Goal: Information Seeking & Learning: Learn about a topic

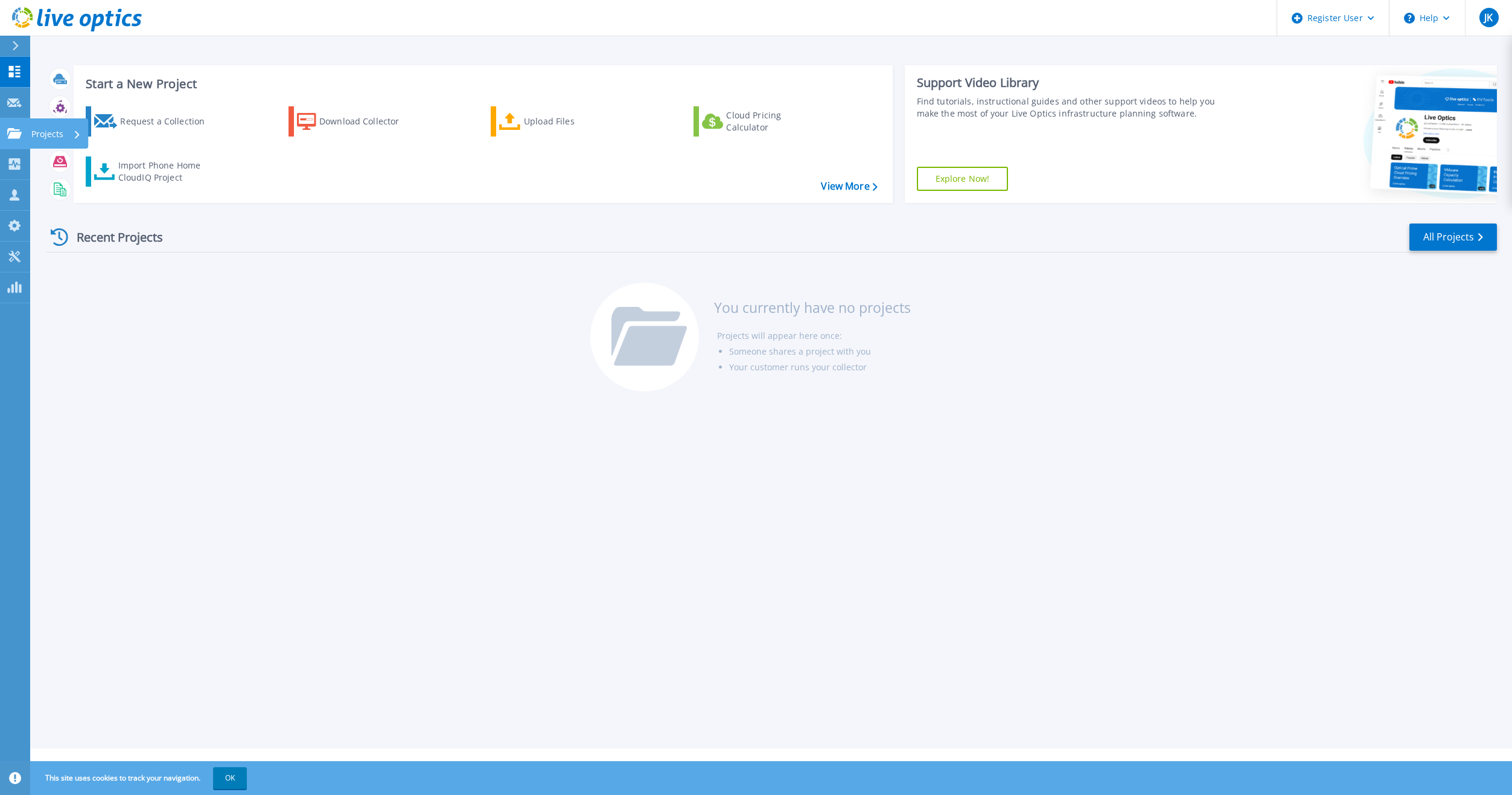
click at [11, 128] on div at bounding box center [15, 134] width 15 height 11
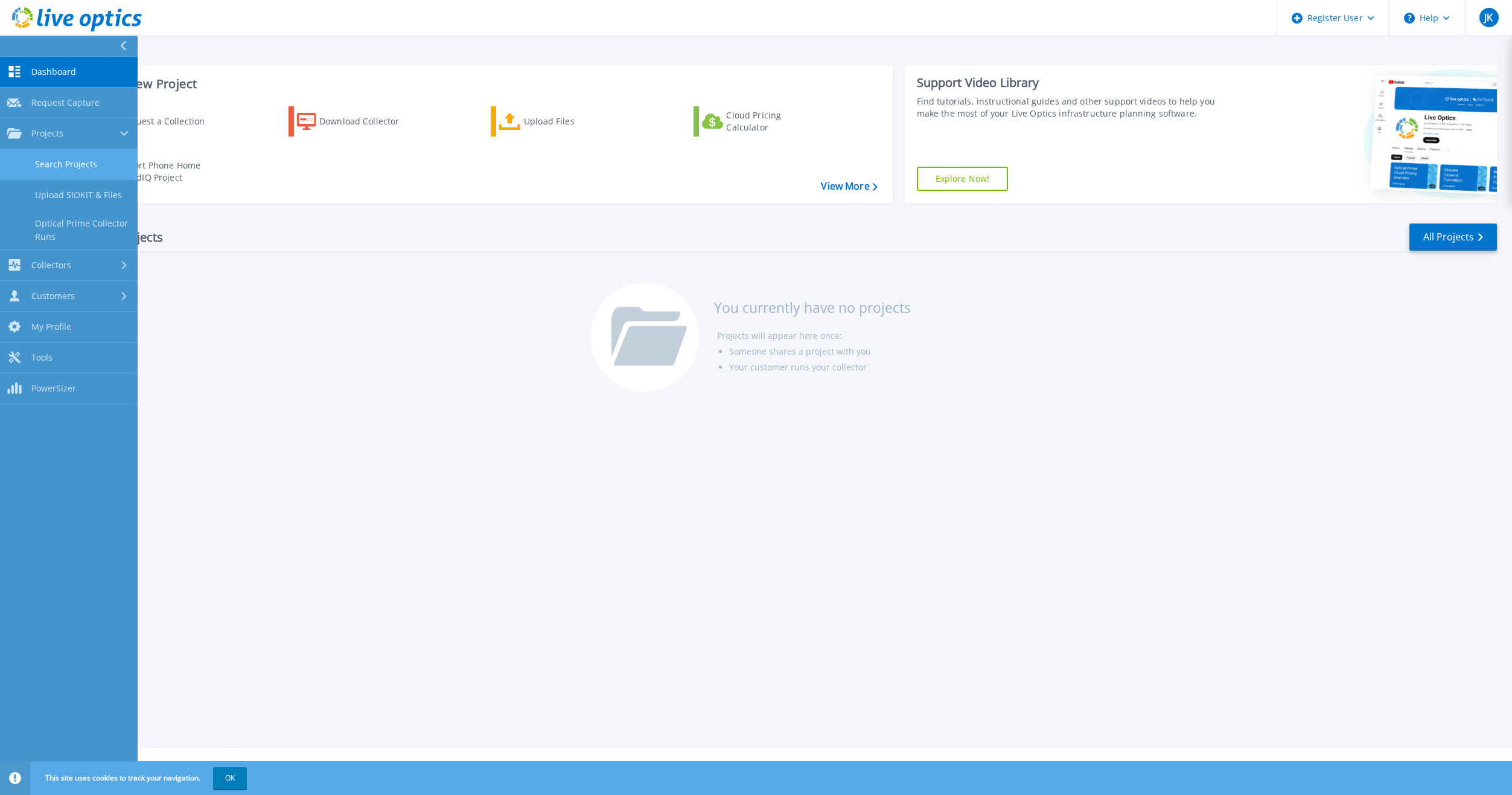
click at [81, 162] on link "Search Projects" at bounding box center [68, 164] width 137 height 31
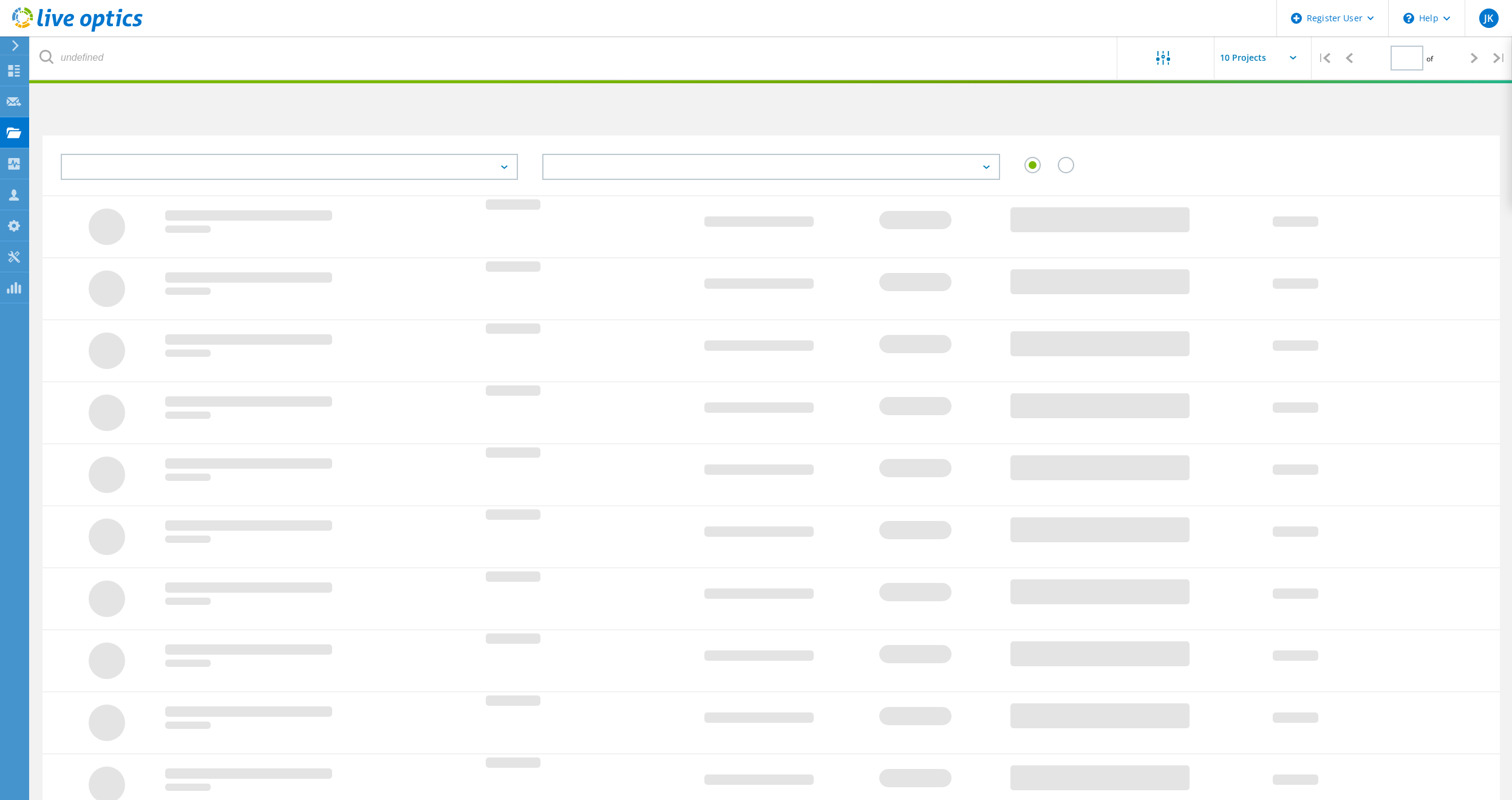
type input "1"
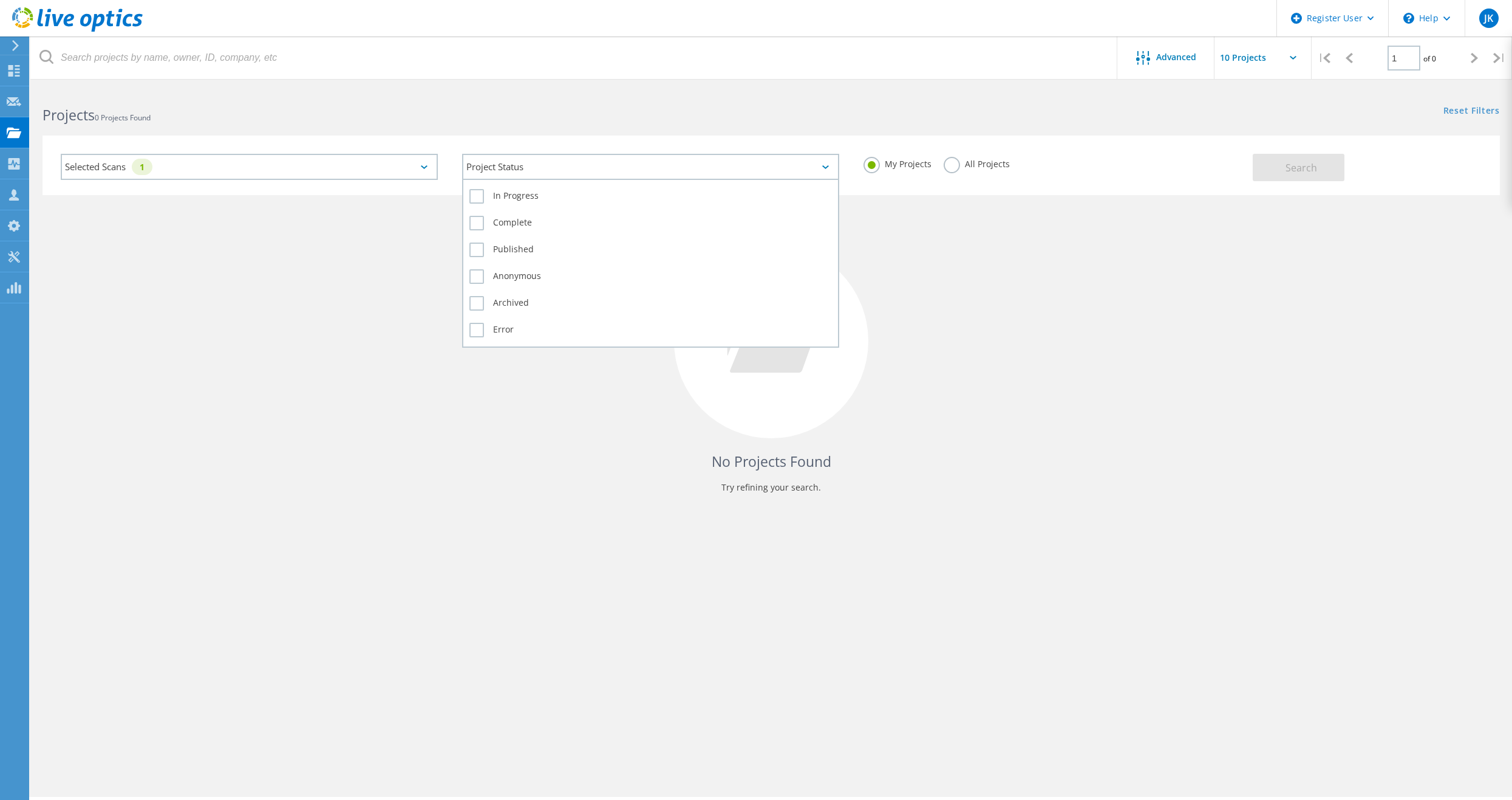
click at [621, 173] on div "Project Status" at bounding box center [650, 167] width 377 height 26
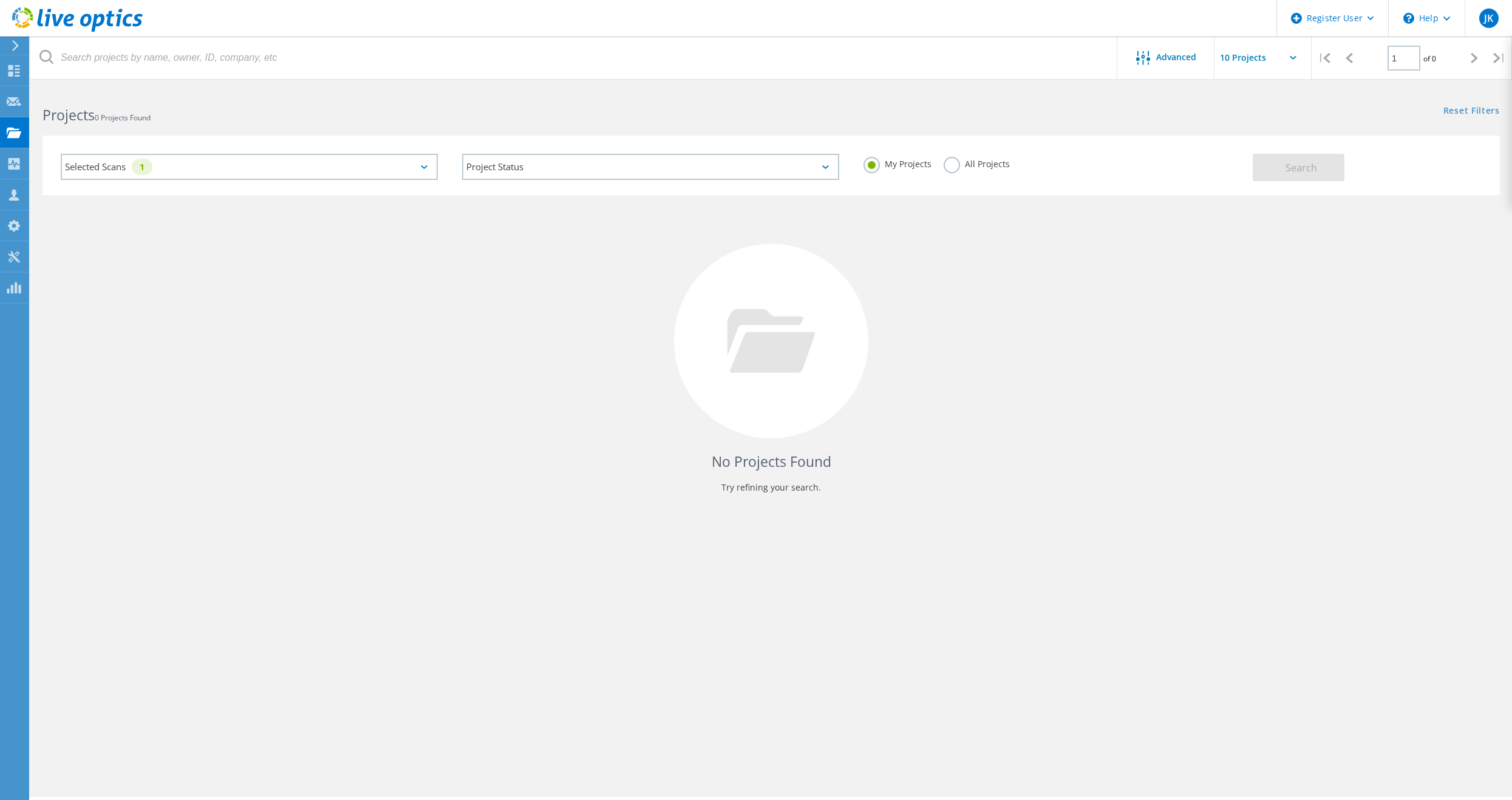
click at [389, 196] on div "No Projects Found Try refining your search." at bounding box center [771, 352] width 1457 height 314
click at [987, 165] on label "All Projects" at bounding box center [976, 163] width 66 height 11
click at [0, 0] on input "All Projects" at bounding box center [0, 0] width 0 height 0
click at [1298, 169] on span "Search" at bounding box center [1302, 167] width 32 height 13
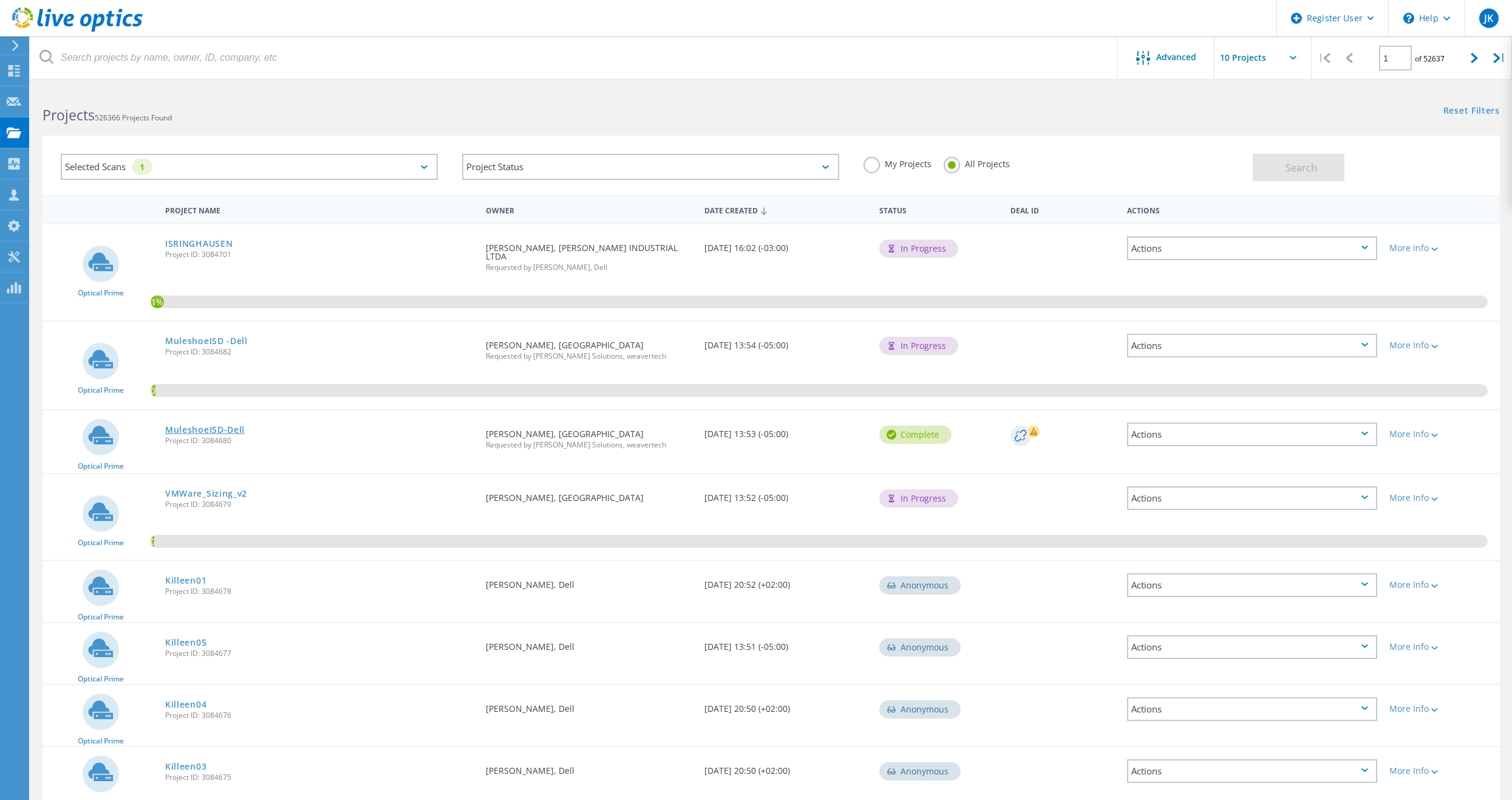
click at [178, 425] on link "MuleshoeISD-Dell" at bounding box center [205, 429] width 80 height 8
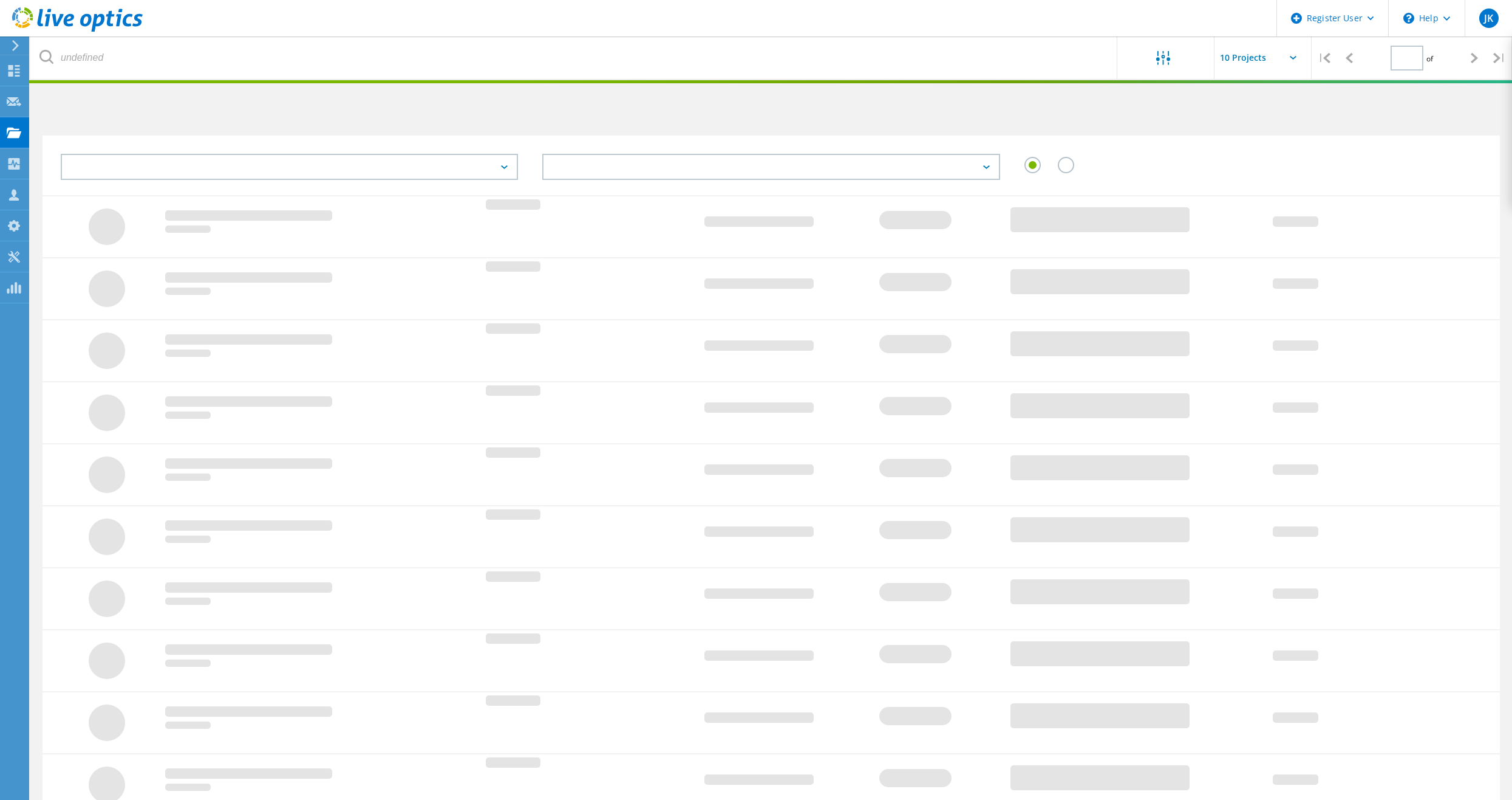
type input "1"
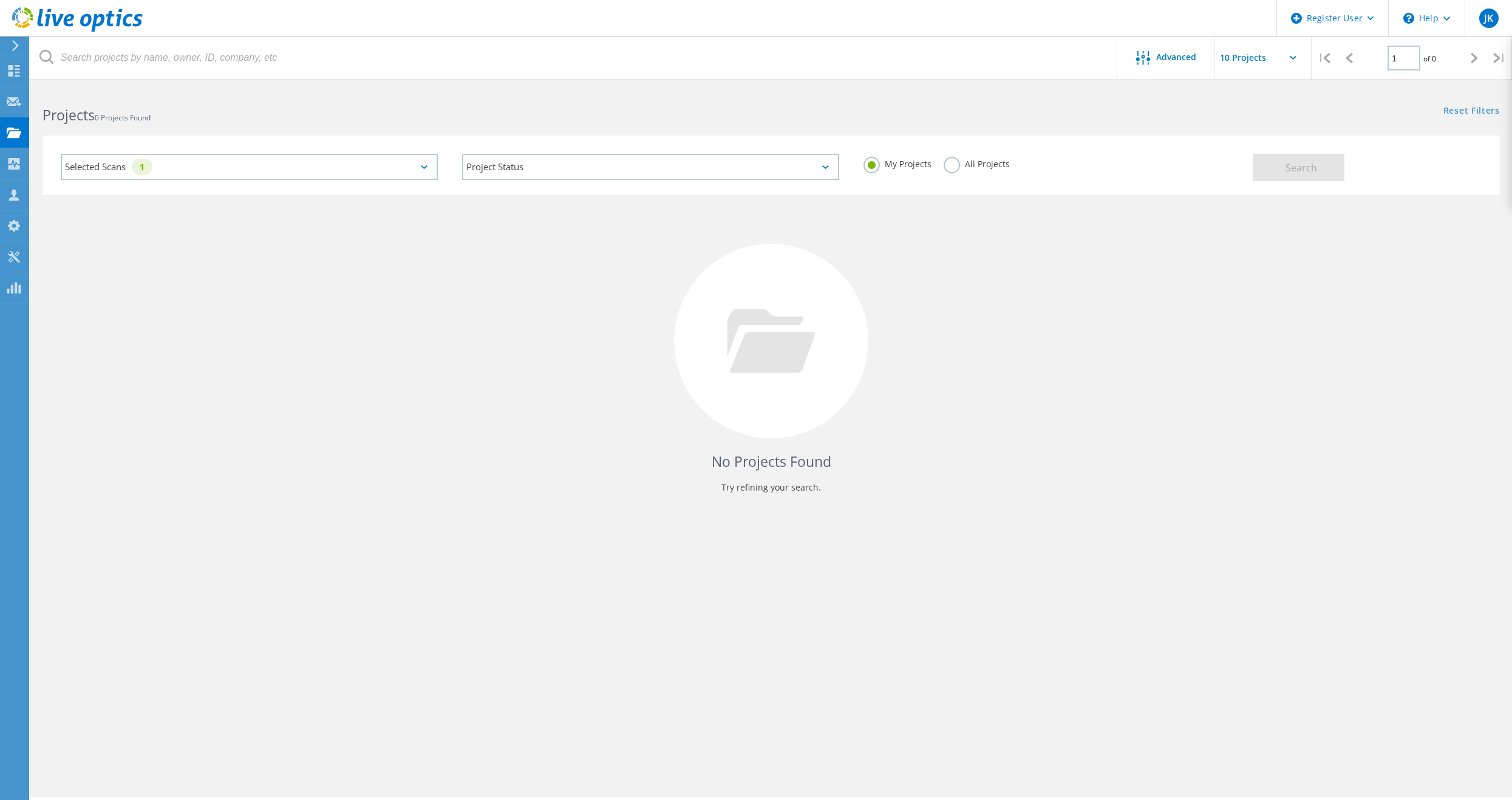
click at [976, 160] on label "All Projects" at bounding box center [976, 163] width 66 height 11
click at [0, 0] on input "All Projects" at bounding box center [0, 0] width 0 height 0
click at [1303, 172] on span "Search" at bounding box center [1302, 167] width 32 height 13
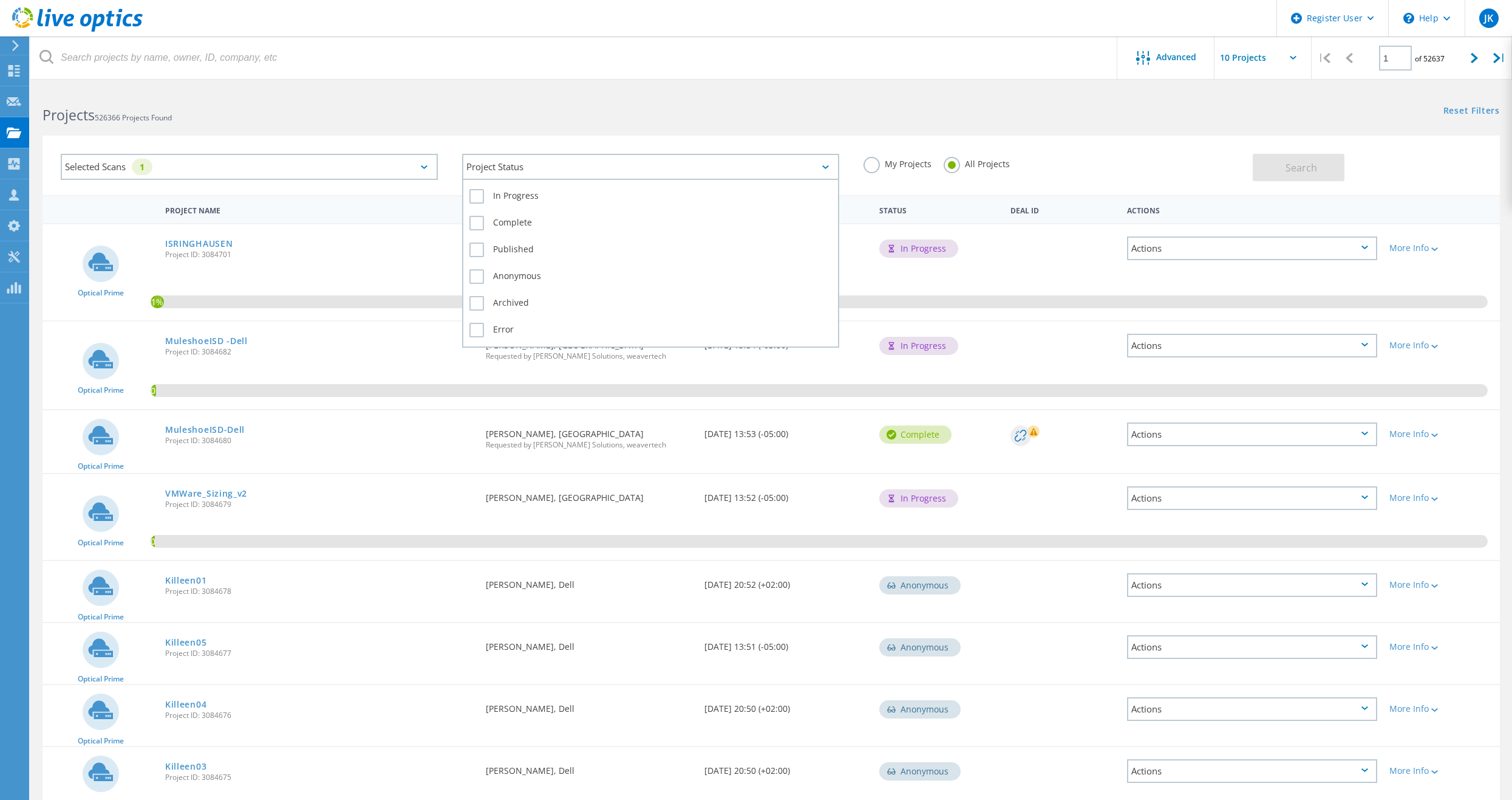
click at [506, 164] on div "Project Status" at bounding box center [650, 167] width 377 height 26
click at [507, 219] on label "Complete" at bounding box center [651, 223] width 363 height 15
click at [0, 0] on input "Complete" at bounding box center [0, 0] width 0 height 0
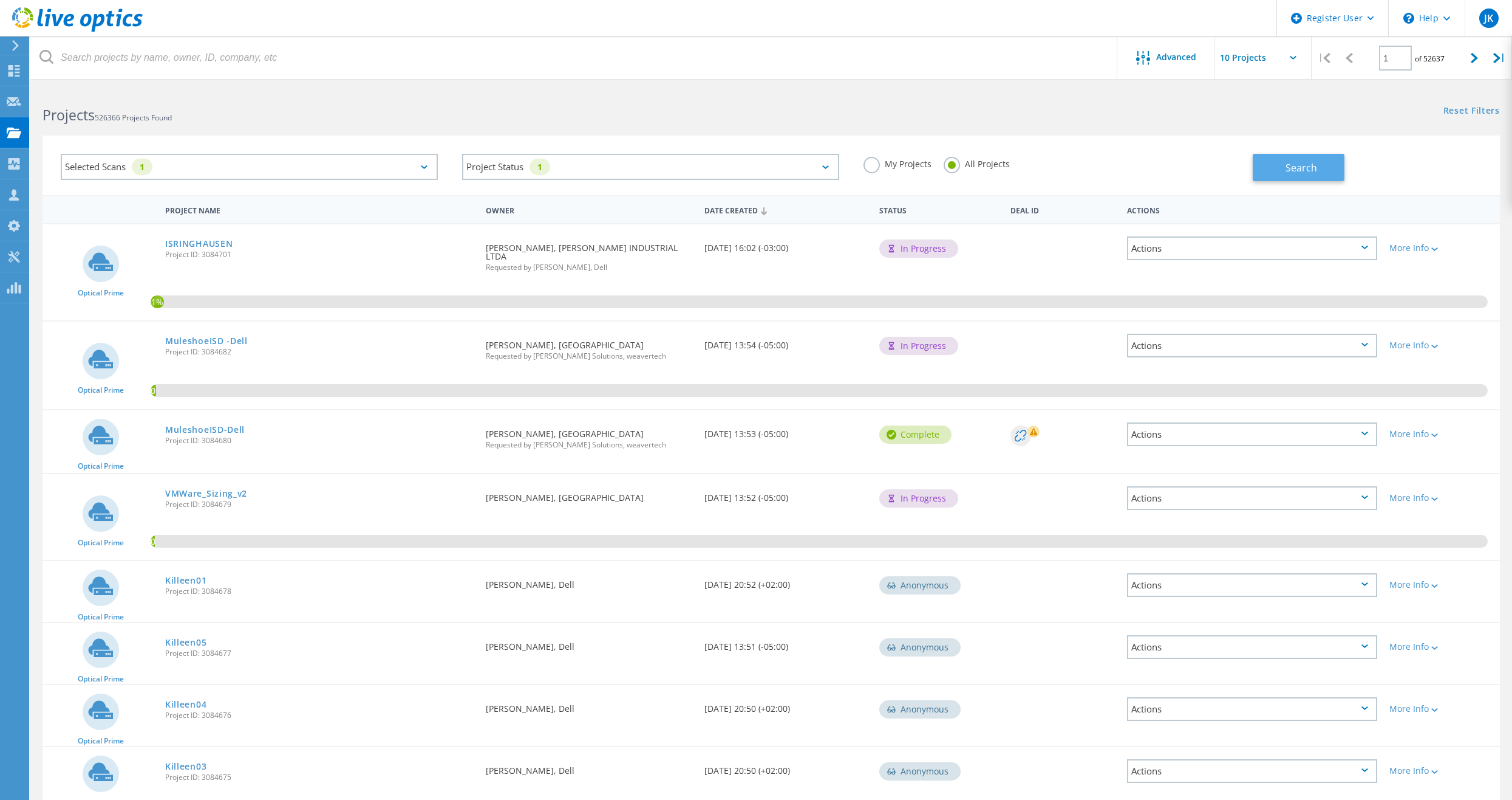
click at [1276, 169] on button "Search" at bounding box center [1299, 167] width 92 height 27
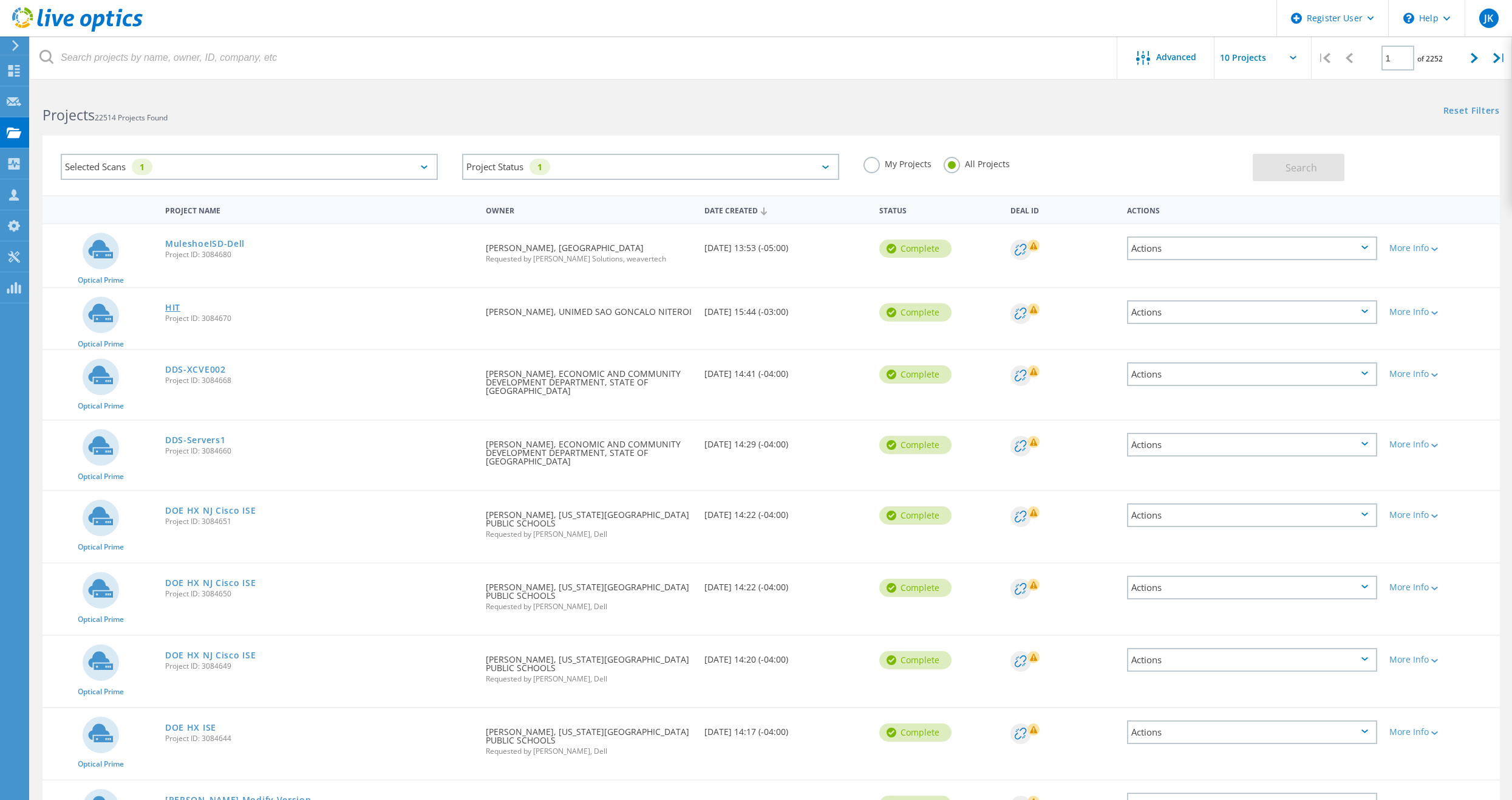
click at [173, 310] on link "HIT" at bounding box center [173, 307] width 15 height 8
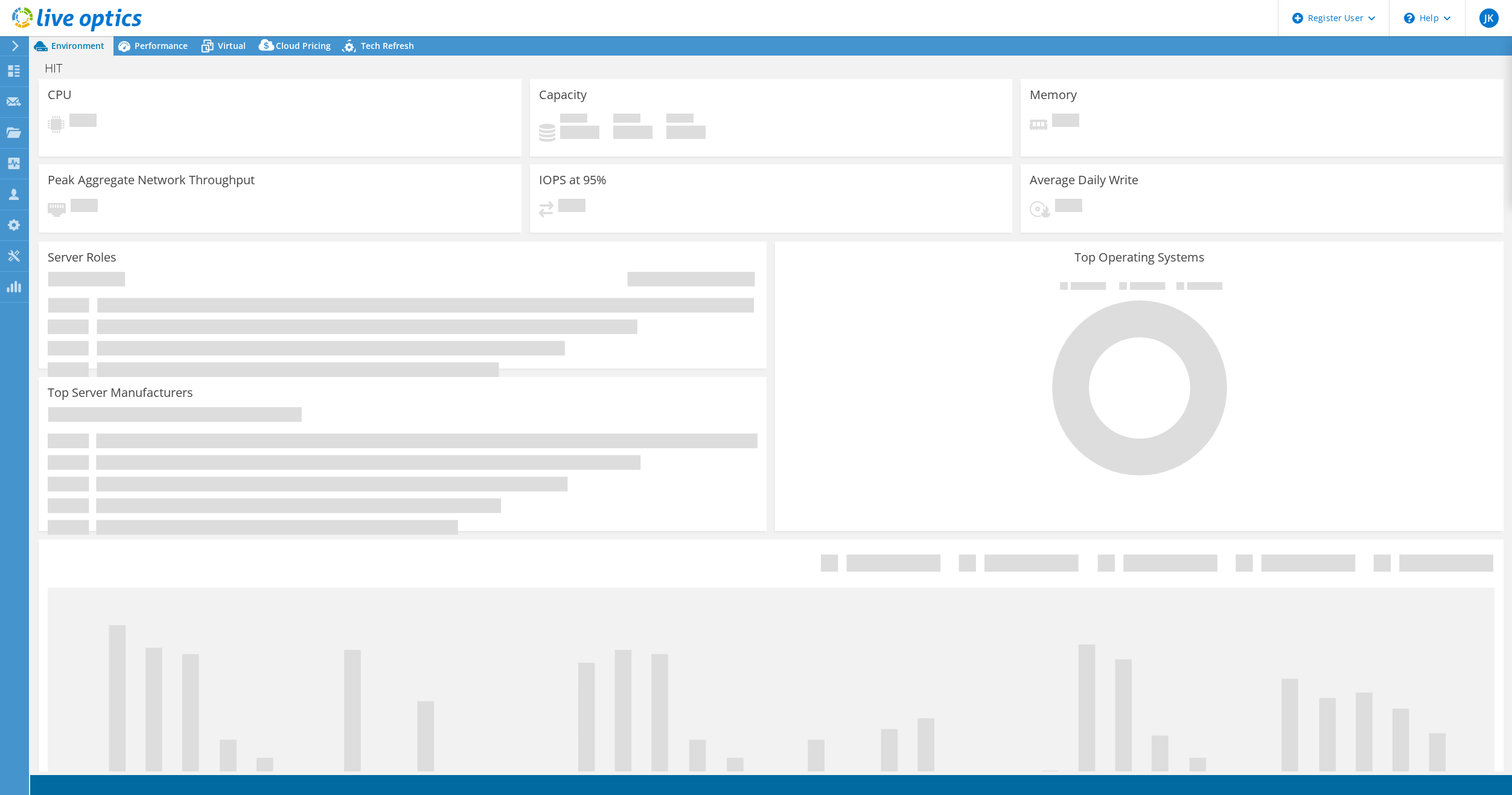
select select "USD"
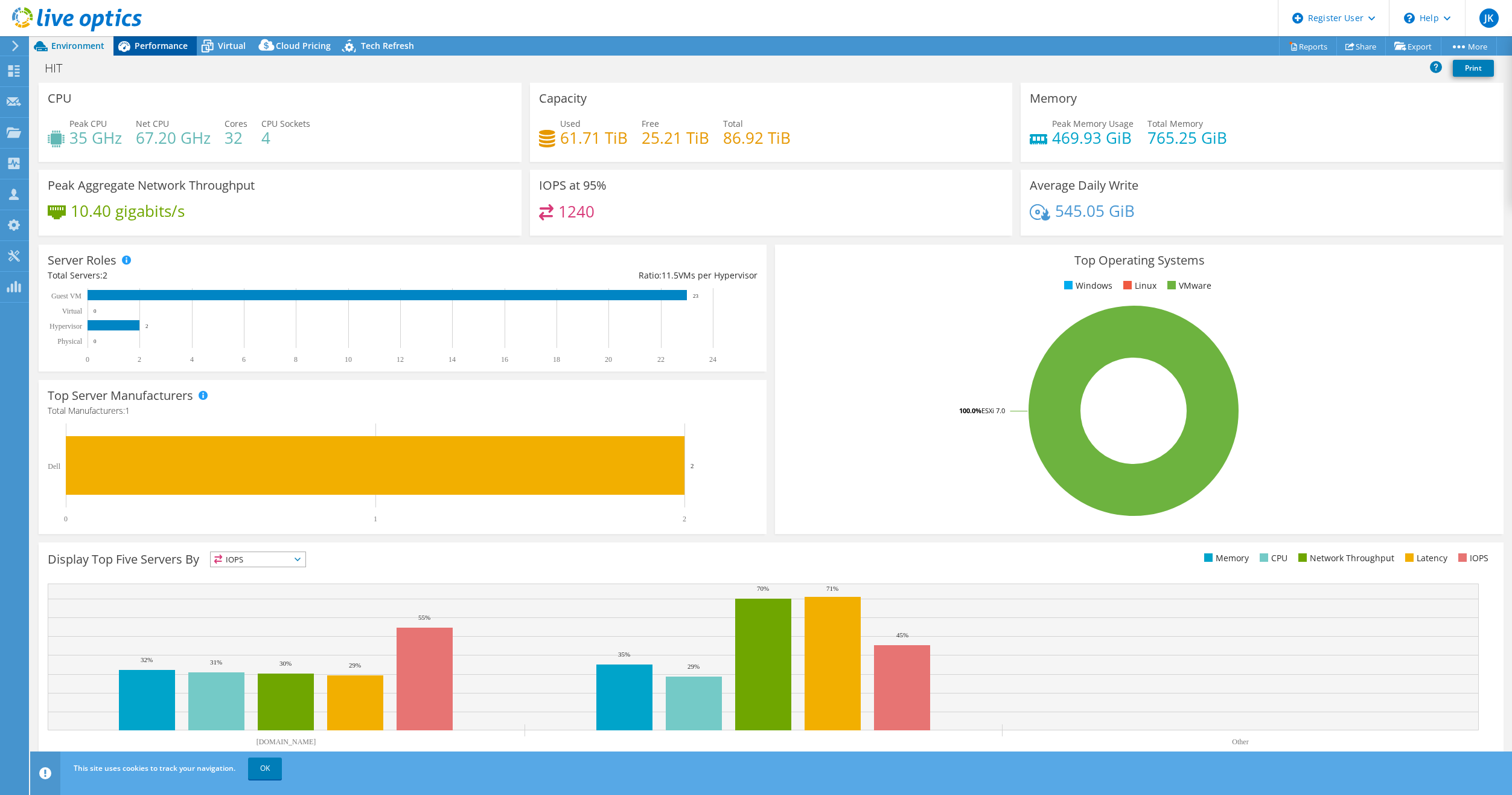
click at [148, 48] on span "Performance" at bounding box center [161, 46] width 53 height 11
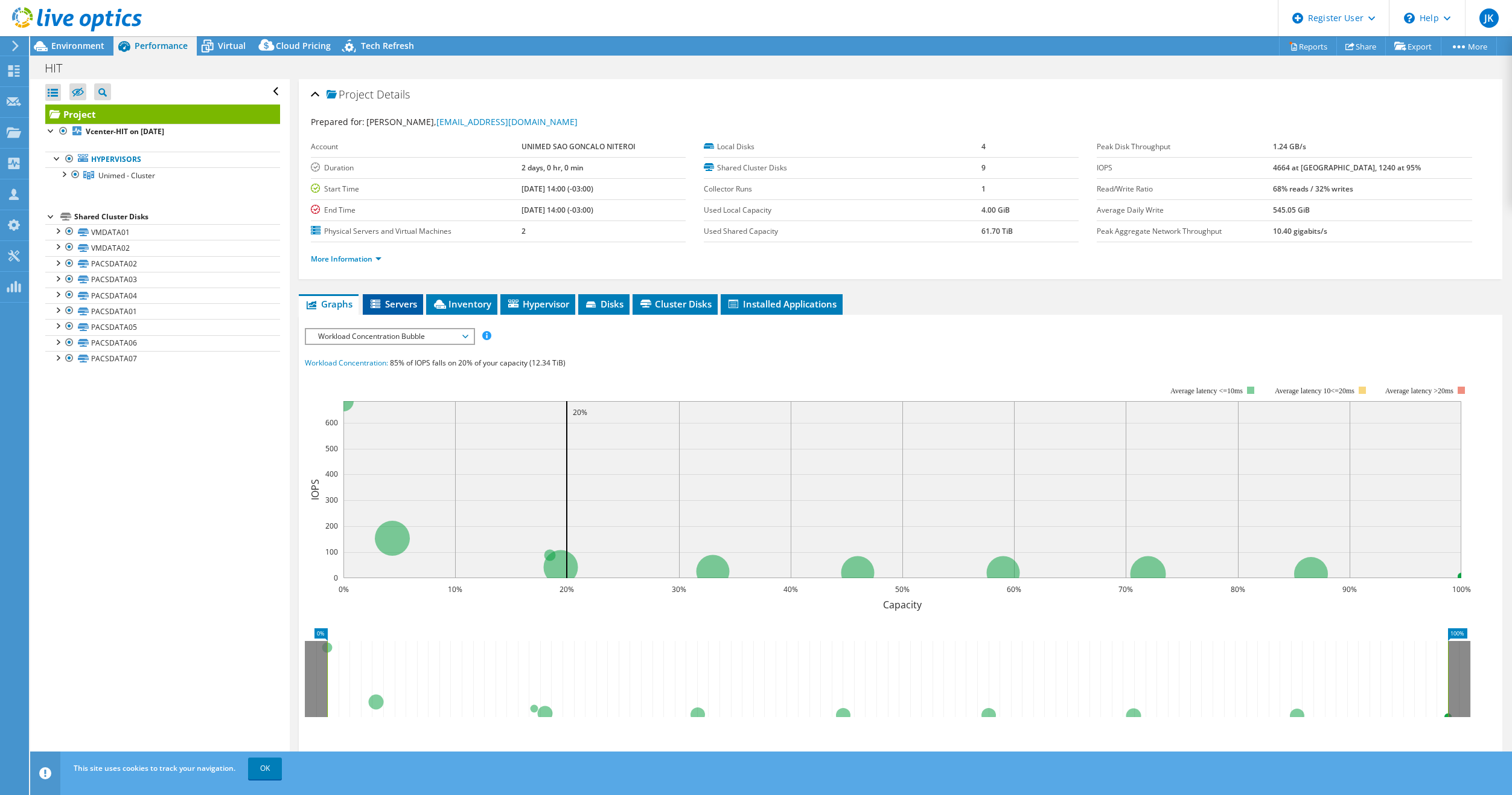
click at [378, 306] on icon at bounding box center [376, 305] width 12 height 10
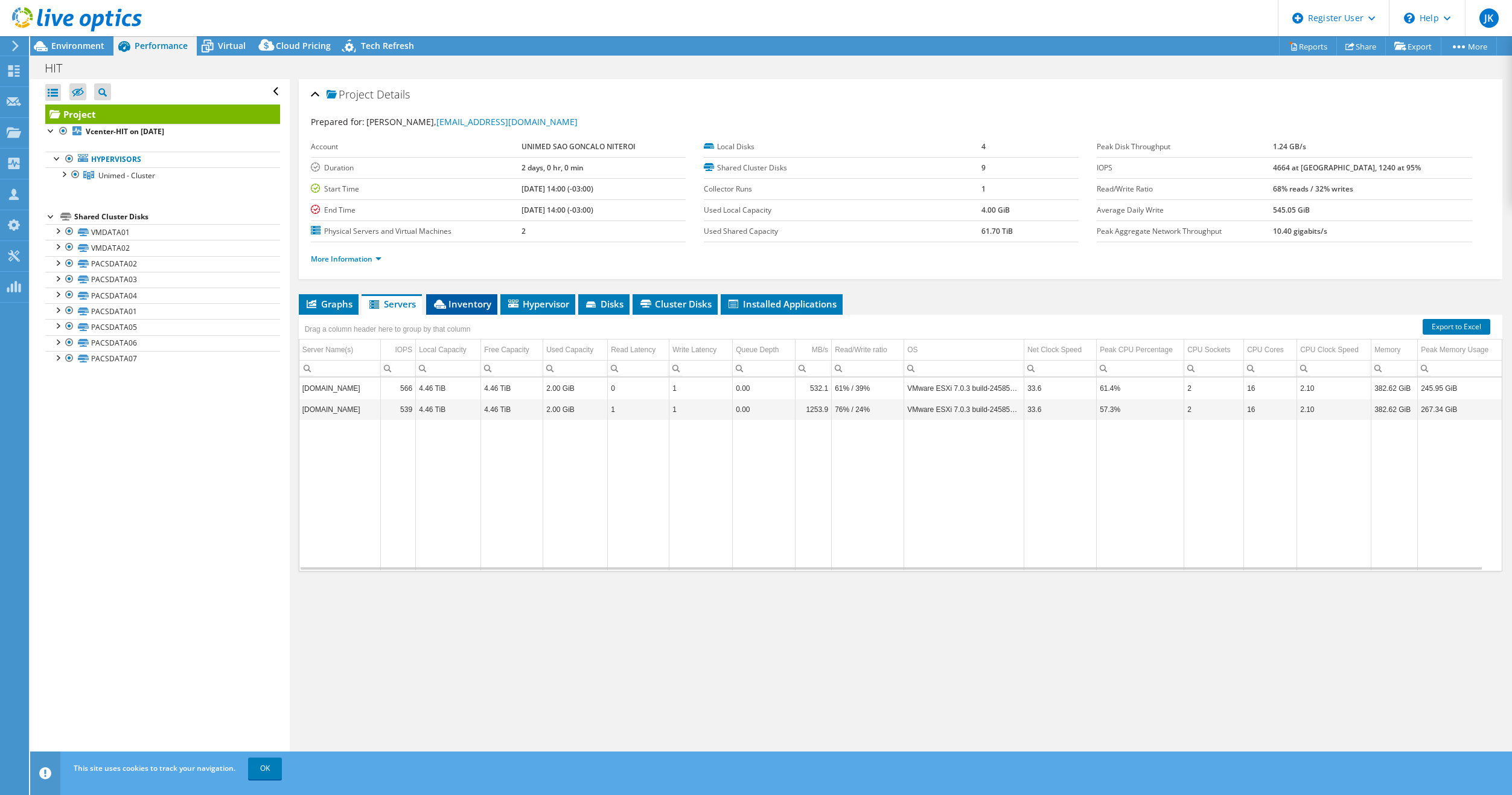
click at [461, 303] on span "Inventory" at bounding box center [461, 304] width 59 height 12
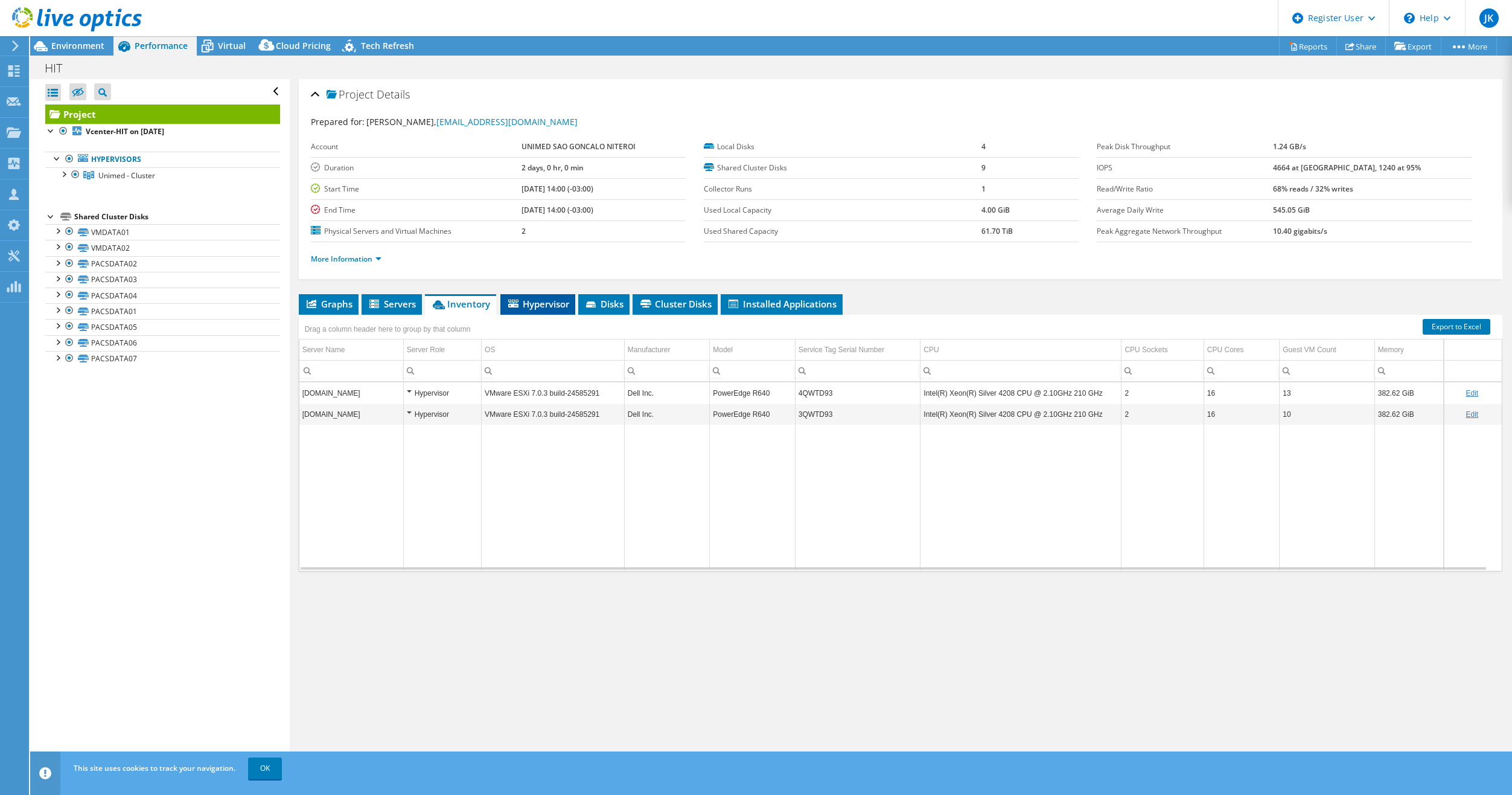
click at [523, 307] on span "Hypervisor" at bounding box center [537, 304] width 63 height 12
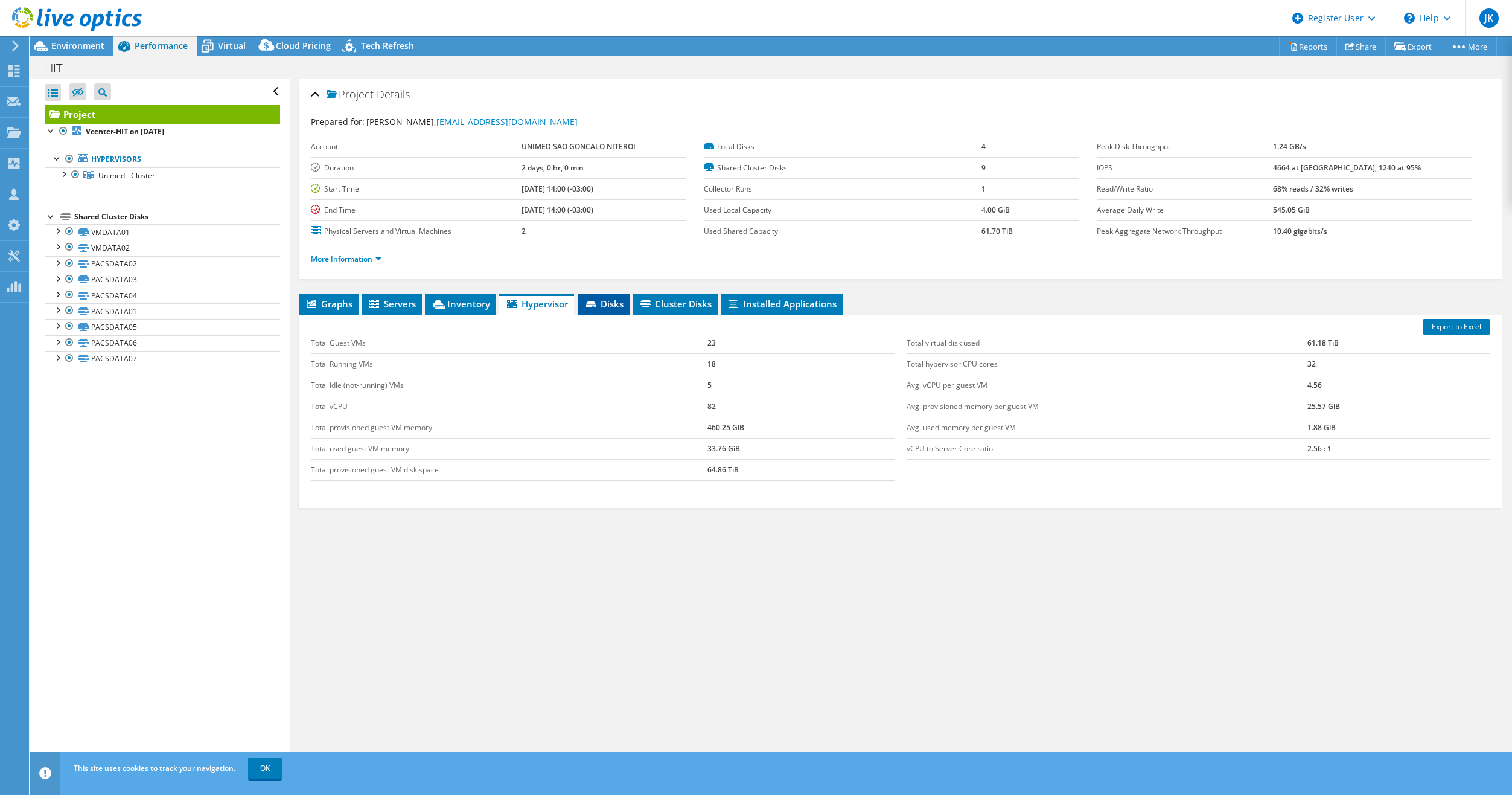
click at [593, 304] on icon at bounding box center [591, 305] width 9 height 6
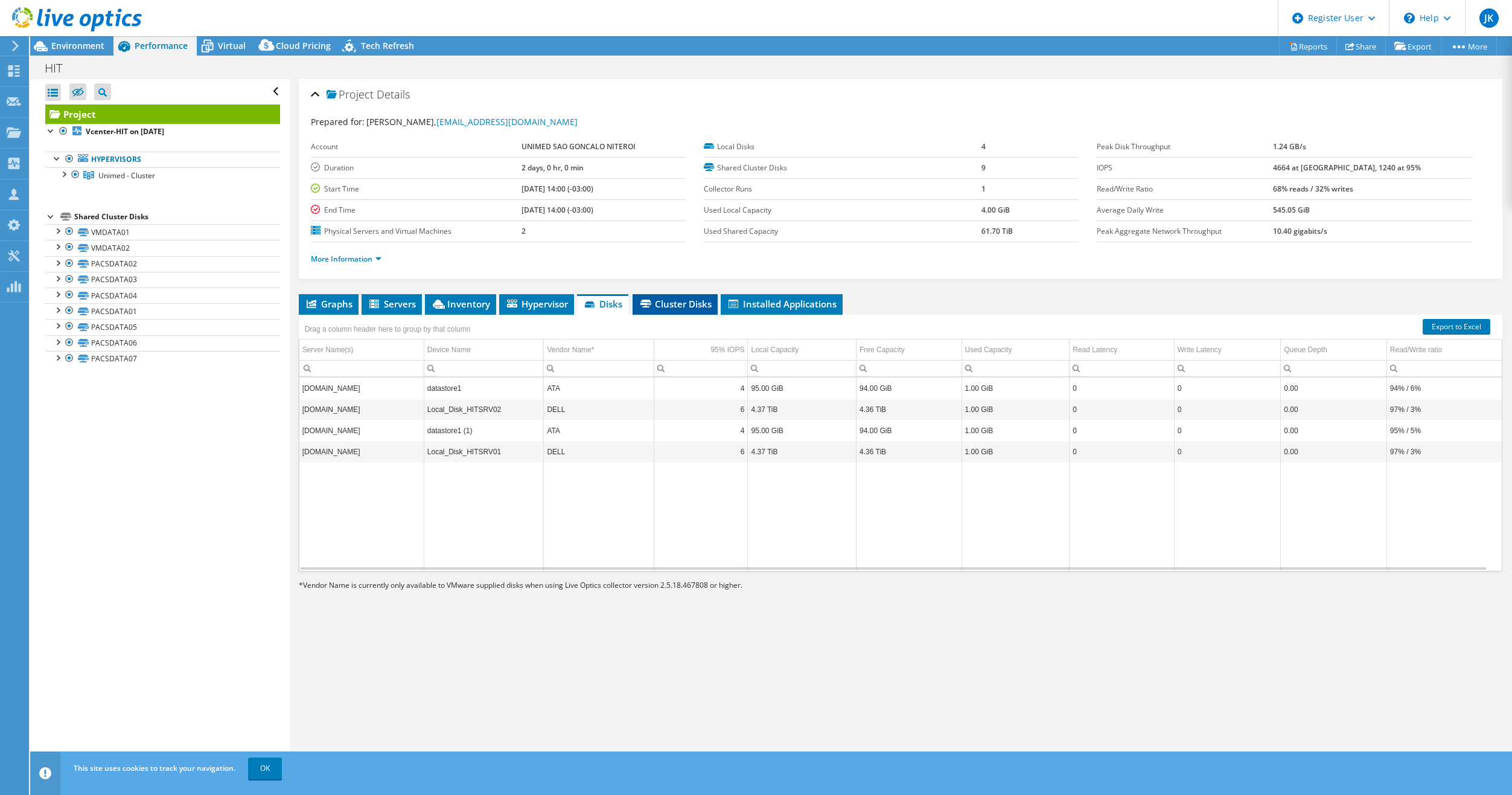
click at [659, 305] on span "Cluster Disks" at bounding box center [675, 304] width 73 height 12
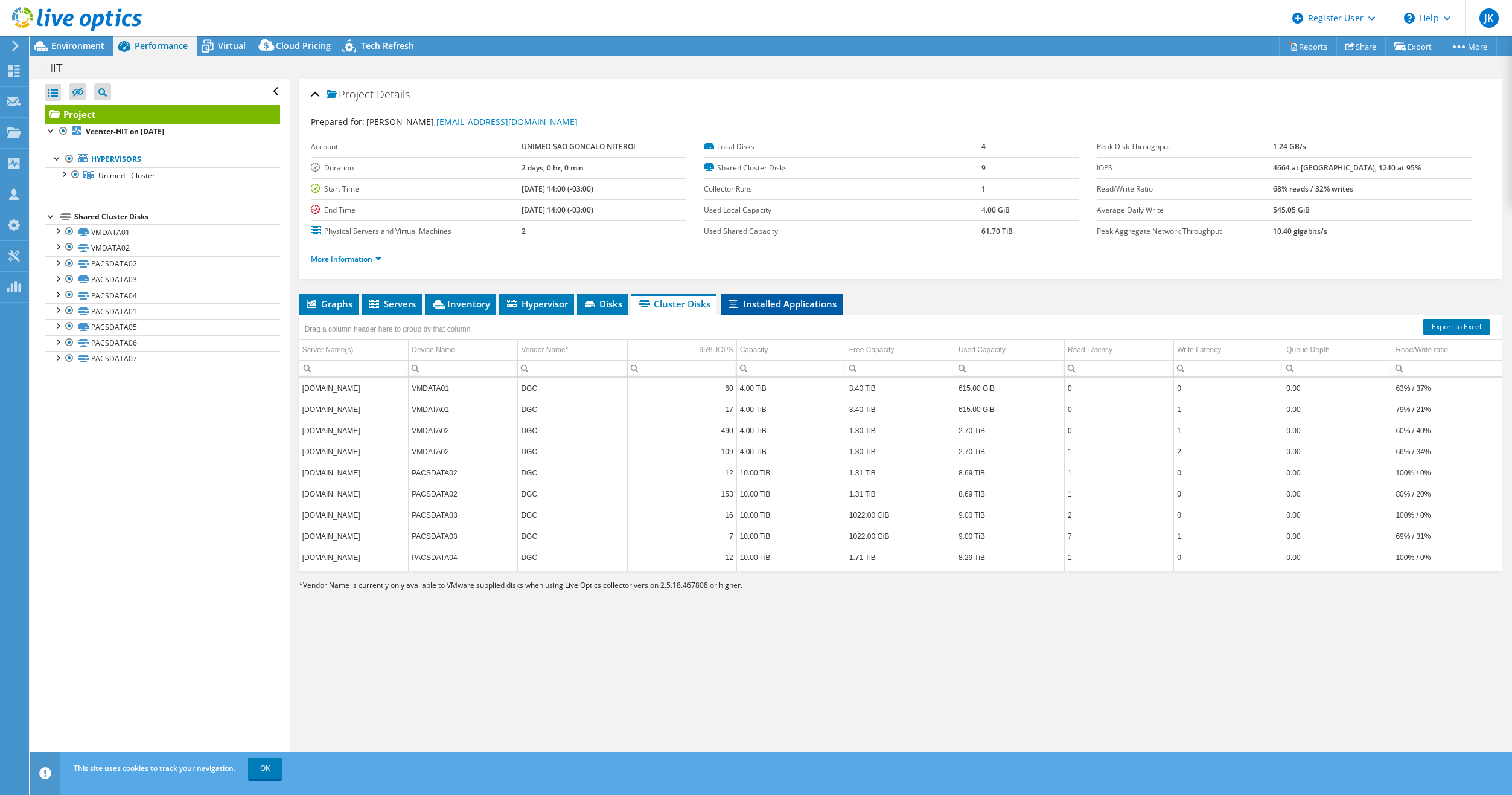
click at [797, 306] on span "Installed Applications" at bounding box center [782, 304] width 110 height 12
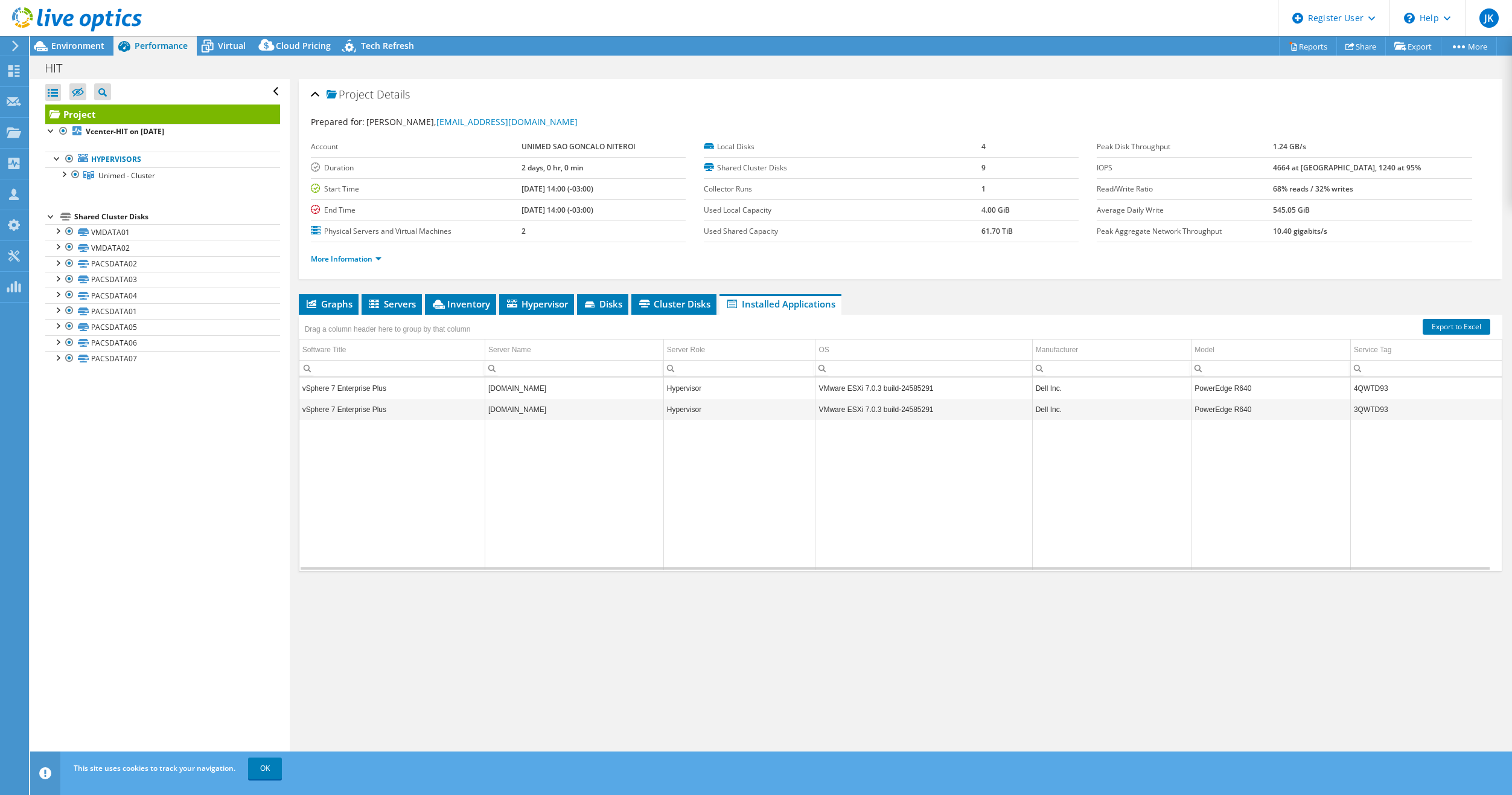
click at [394, 319] on div "Drag a column header here to group by that column" at bounding box center [388, 327] width 172 height 20
click at [393, 308] on span "Servers" at bounding box center [392, 304] width 49 height 12
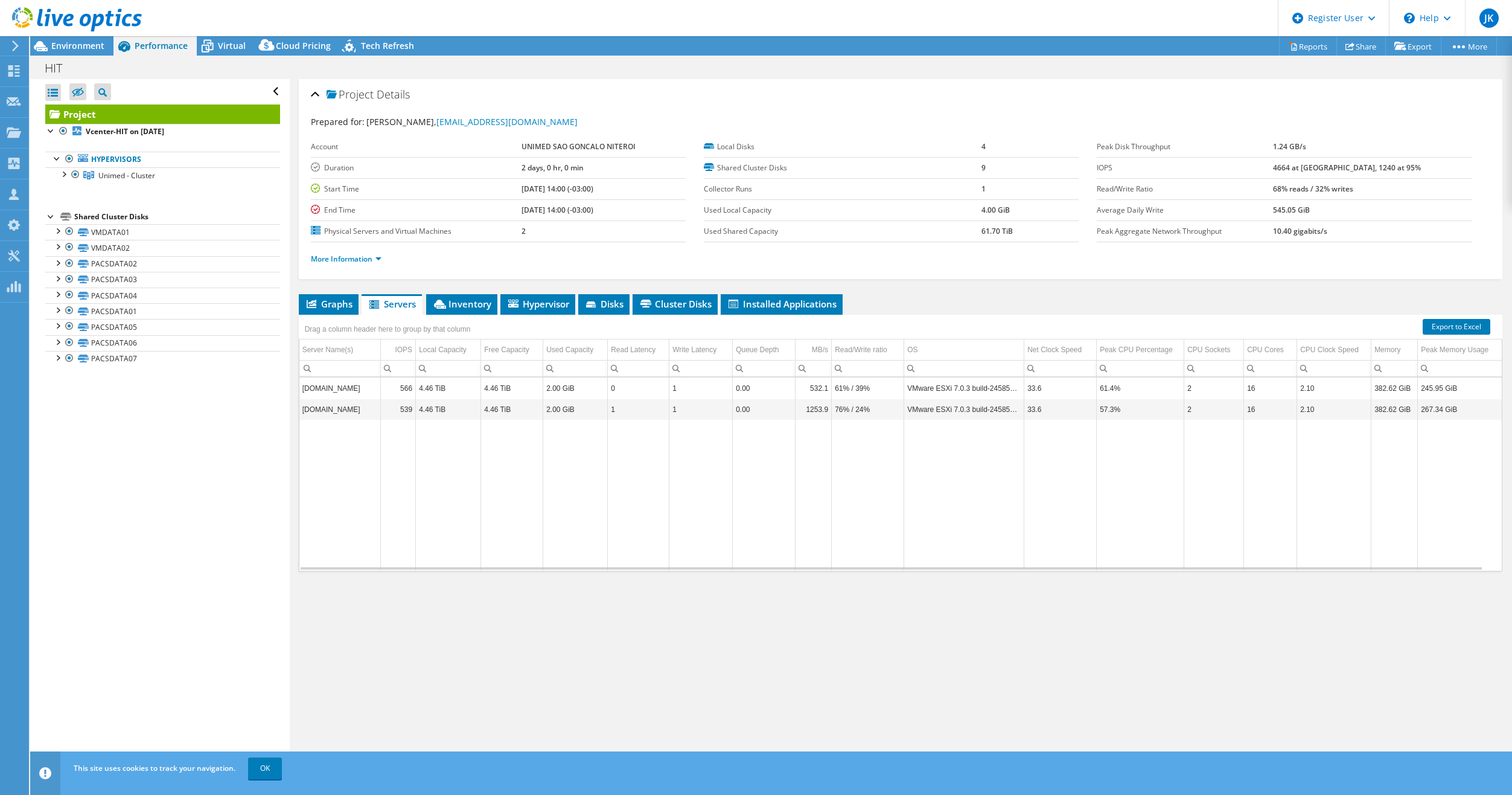
click at [480, 287] on div "Project Details Prepared for: [PERSON_NAME], [EMAIL_ADDRESS][DOMAIN_NAME] Accou…" at bounding box center [900, 425] width 1222 height 692
click at [82, 44] on span "Environment" at bounding box center [78, 46] width 53 height 11
